Goal: Check status

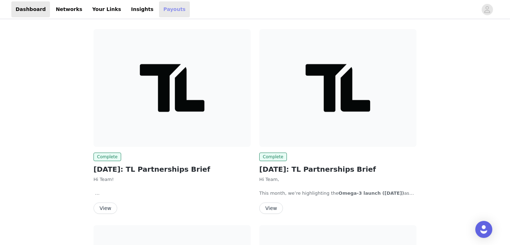
click at [159, 9] on link "Payouts" at bounding box center [174, 9] width 31 height 16
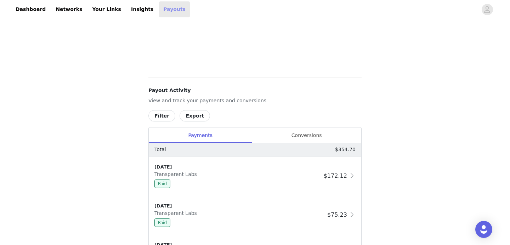
scroll to position [219, 0]
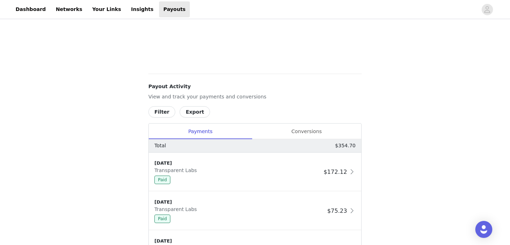
click at [307, 140] on div "Total $354.70" at bounding box center [255, 145] width 213 height 13
click at [308, 127] on div "Conversions" at bounding box center [306, 132] width 109 height 16
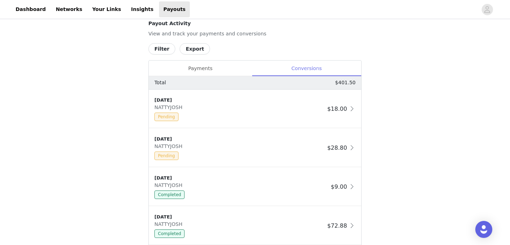
scroll to position [282, 0]
